Goal: Task Accomplishment & Management: Manage account settings

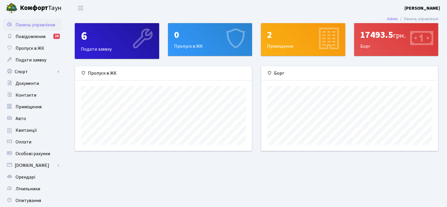
scroll to position [84, 177]
click at [36, 128] on link "Квитанції" at bounding box center [32, 131] width 59 height 12
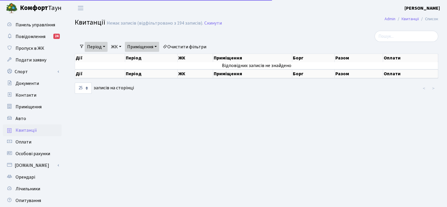
select select "25"
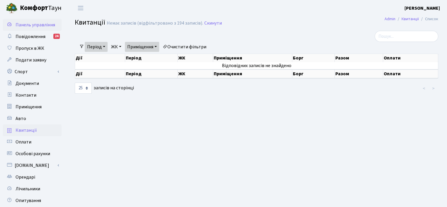
click at [44, 24] on span "Панель управління" at bounding box center [36, 25] width 40 height 6
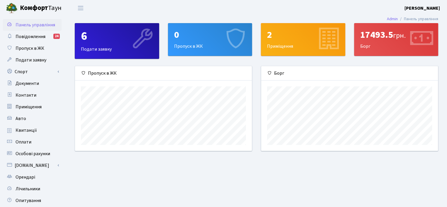
scroll to position [84, 177]
click at [34, 127] on link "Квитанції" at bounding box center [32, 131] width 59 height 12
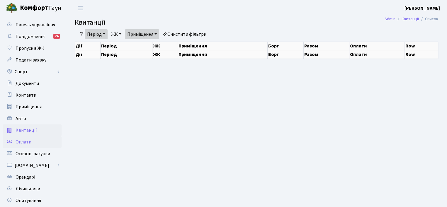
select select "25"
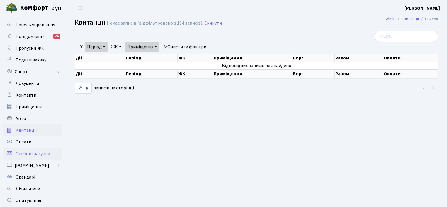
click at [47, 153] on span "Особові рахунки" at bounding box center [33, 154] width 35 height 6
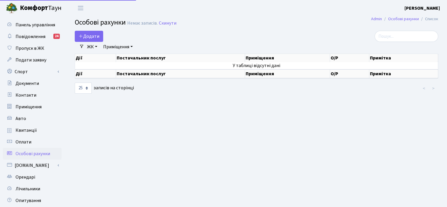
select select "25"
click at [29, 130] on span "Квитанції" at bounding box center [26, 130] width 21 height 6
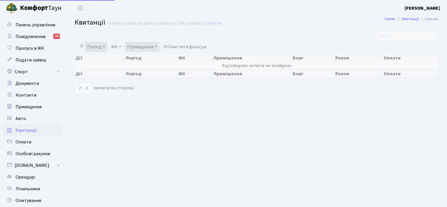
select select "25"
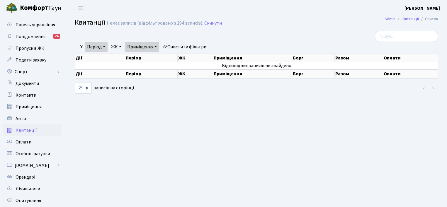
click at [99, 48] on link "Період" at bounding box center [96, 47] width 23 height 10
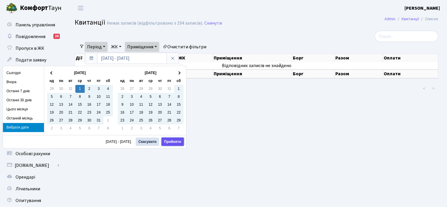
click at [170, 142] on button "Прийняти" at bounding box center [172, 142] width 22 height 8
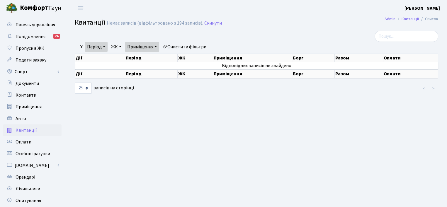
click at [96, 50] on link "Період" at bounding box center [96, 47] width 23 height 10
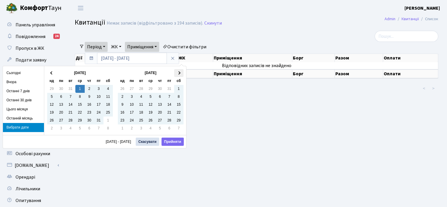
click at [177, 73] on th at bounding box center [178, 73] width 9 height 8
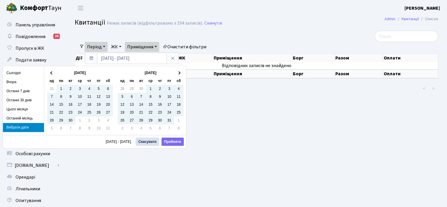
click at [177, 73] on th at bounding box center [178, 73] width 9 height 8
click at [176, 73] on th at bounding box center [178, 73] width 9 height 8
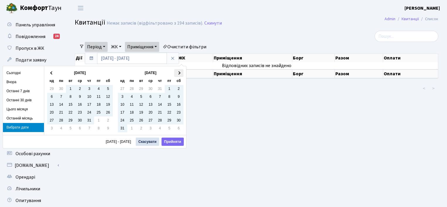
click at [176, 73] on th at bounding box center [178, 73] width 9 height 8
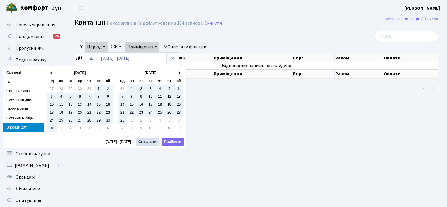
click at [176, 73] on th at bounding box center [178, 73] width 9 height 8
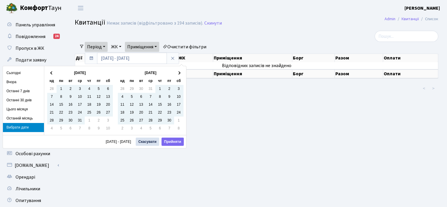
click at [176, 73] on th at bounding box center [178, 73] width 9 height 8
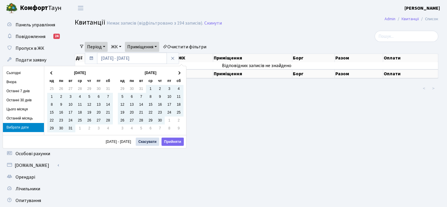
click at [176, 73] on th at bounding box center [178, 73] width 9 height 8
click at [176, 72] on th at bounding box center [178, 73] width 9 height 8
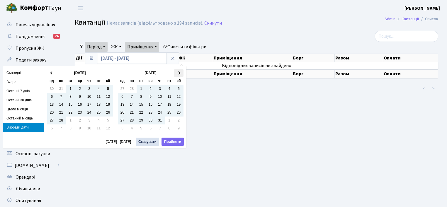
click at [176, 72] on th at bounding box center [178, 73] width 9 height 8
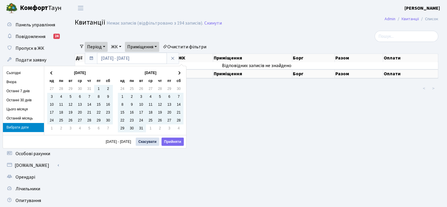
click at [176, 72] on th at bounding box center [178, 73] width 9 height 8
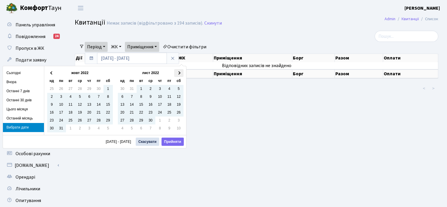
click at [175, 73] on th at bounding box center [178, 73] width 9 height 8
click at [175, 72] on th at bounding box center [178, 73] width 9 height 8
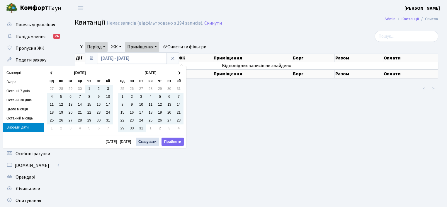
click at [175, 72] on th at bounding box center [178, 73] width 9 height 8
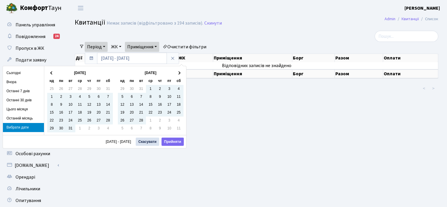
click at [175, 72] on th at bounding box center [178, 73] width 9 height 8
click at [175, 73] on th at bounding box center [178, 73] width 9 height 8
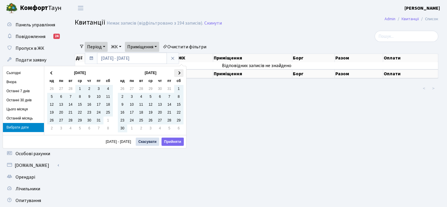
click at [175, 73] on th at bounding box center [178, 73] width 9 height 8
click at [175, 74] on th at bounding box center [178, 73] width 9 height 8
click at [174, 73] on th at bounding box center [178, 73] width 9 height 8
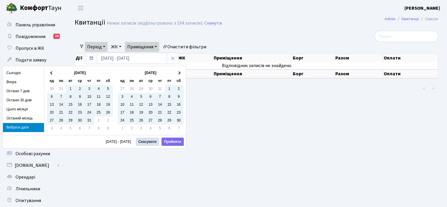
click at [174, 72] on th at bounding box center [178, 73] width 9 height 8
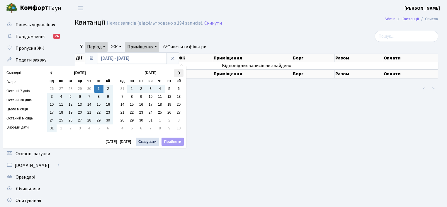
click at [180, 71] on th at bounding box center [178, 73] width 9 height 8
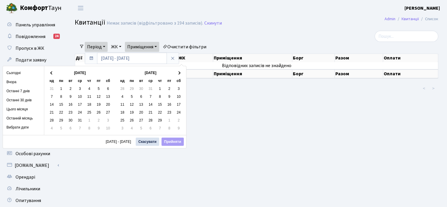
click at [180, 71] on th at bounding box center [178, 73] width 9 height 8
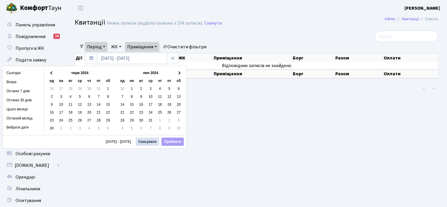
click at [180, 71] on th at bounding box center [178, 73] width 9 height 8
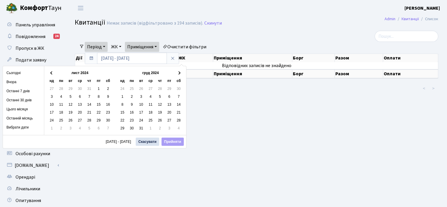
click at [180, 71] on th at bounding box center [178, 73] width 9 height 8
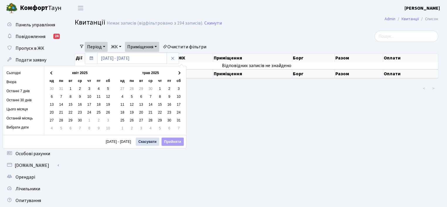
click at [180, 71] on th at bounding box center [178, 73] width 9 height 8
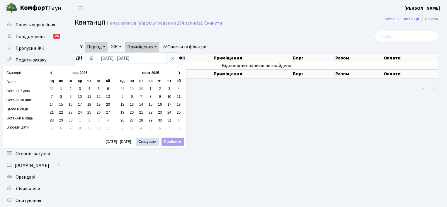
click at [180, 71] on th at bounding box center [178, 73] width 9 height 8
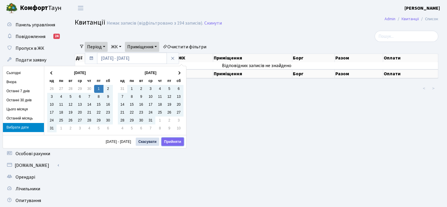
click at [167, 139] on button "Прийняти" at bounding box center [172, 142] width 22 height 8
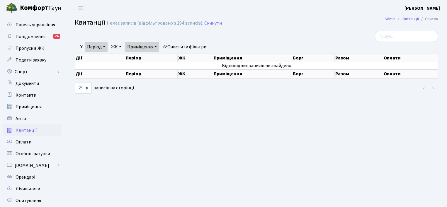
click at [105, 47] on link "Період" at bounding box center [96, 47] width 23 height 10
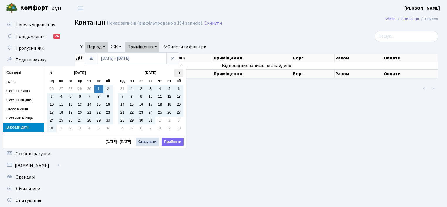
click at [178, 72] on span at bounding box center [178, 72] width 3 height 3
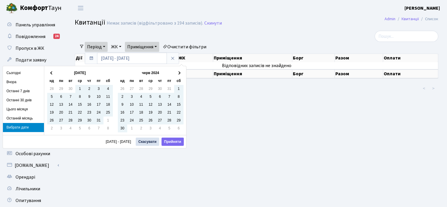
click at [178, 72] on span at bounding box center [178, 72] width 3 height 3
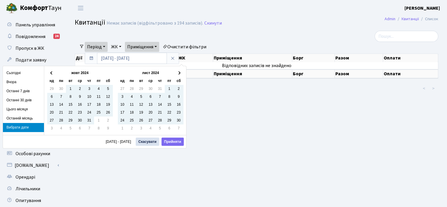
click at [178, 72] on span at bounding box center [178, 72] width 3 height 3
click at [178, 73] on span at bounding box center [178, 72] width 3 height 3
click at [50, 72] on span at bounding box center [51, 72] width 3 height 3
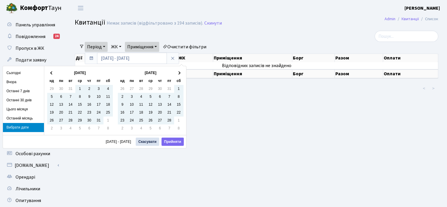
click at [50, 72] on span at bounding box center [51, 72] width 3 height 3
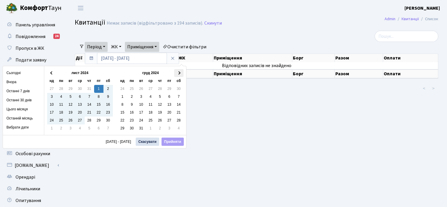
click at [179, 74] on span at bounding box center [178, 72] width 3 height 3
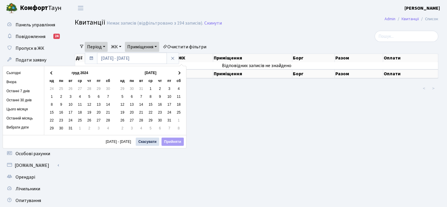
click at [179, 74] on span at bounding box center [178, 72] width 3 height 3
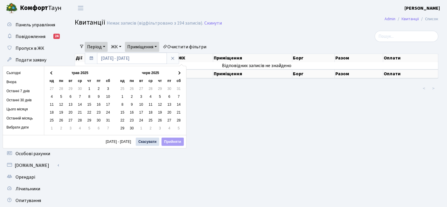
click at [179, 74] on span at bounding box center [178, 72] width 3 height 3
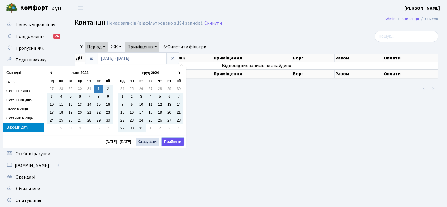
click at [173, 139] on button "Прийняти" at bounding box center [172, 142] width 22 height 8
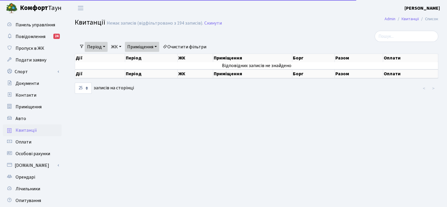
click at [142, 46] on link "Приміщення" at bounding box center [142, 47] width 34 height 10
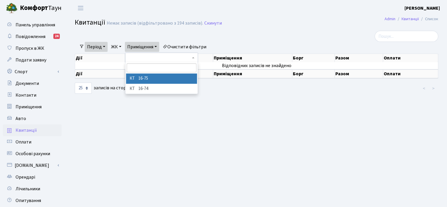
click at [158, 79] on li "КТ 16-75" at bounding box center [161, 79] width 71 height 10
